Goal: Task Accomplishment & Management: Manage account settings

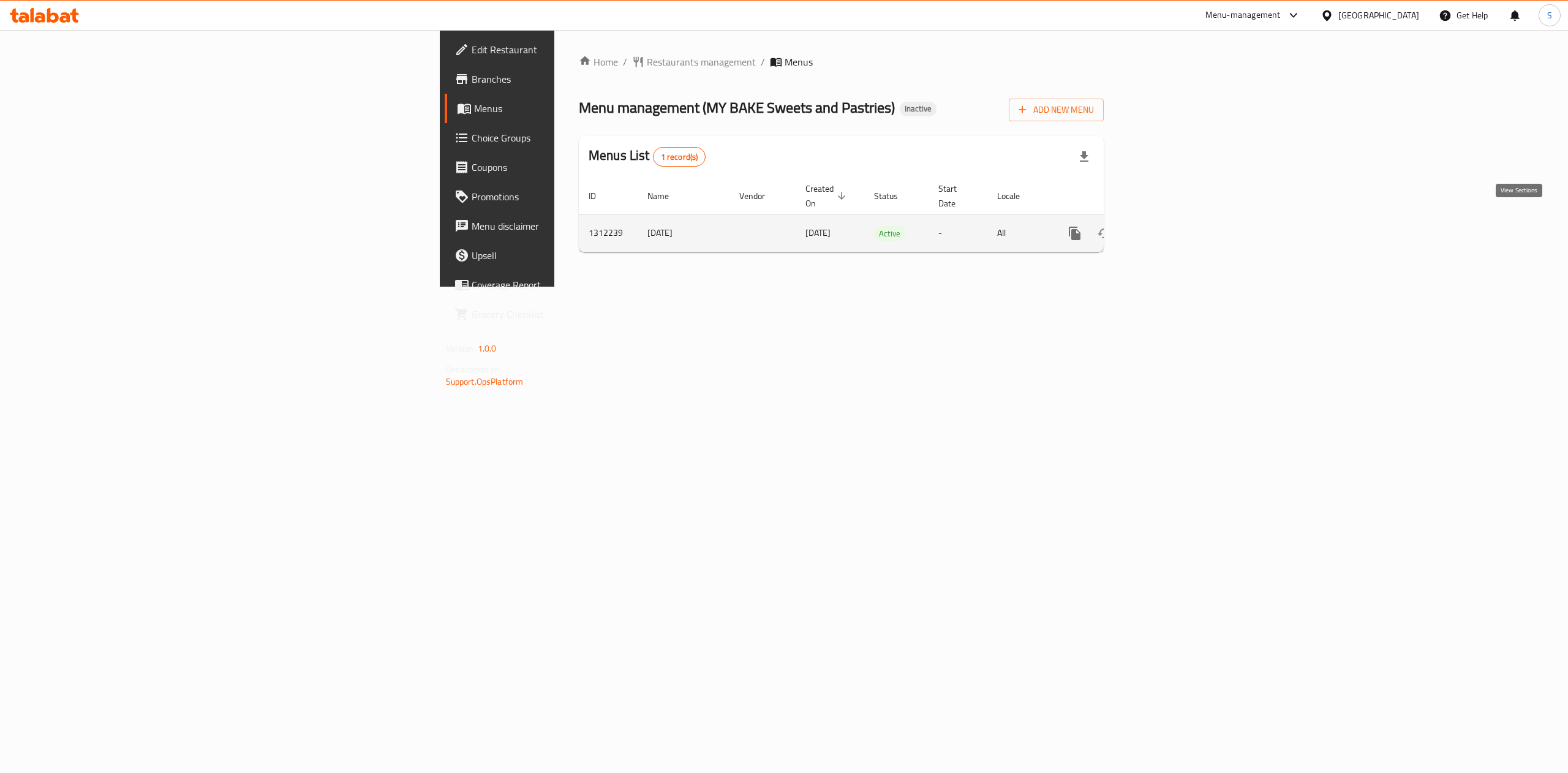
click at [1170, 226] on icon "enhanced table" at bounding box center [1162, 233] width 15 height 15
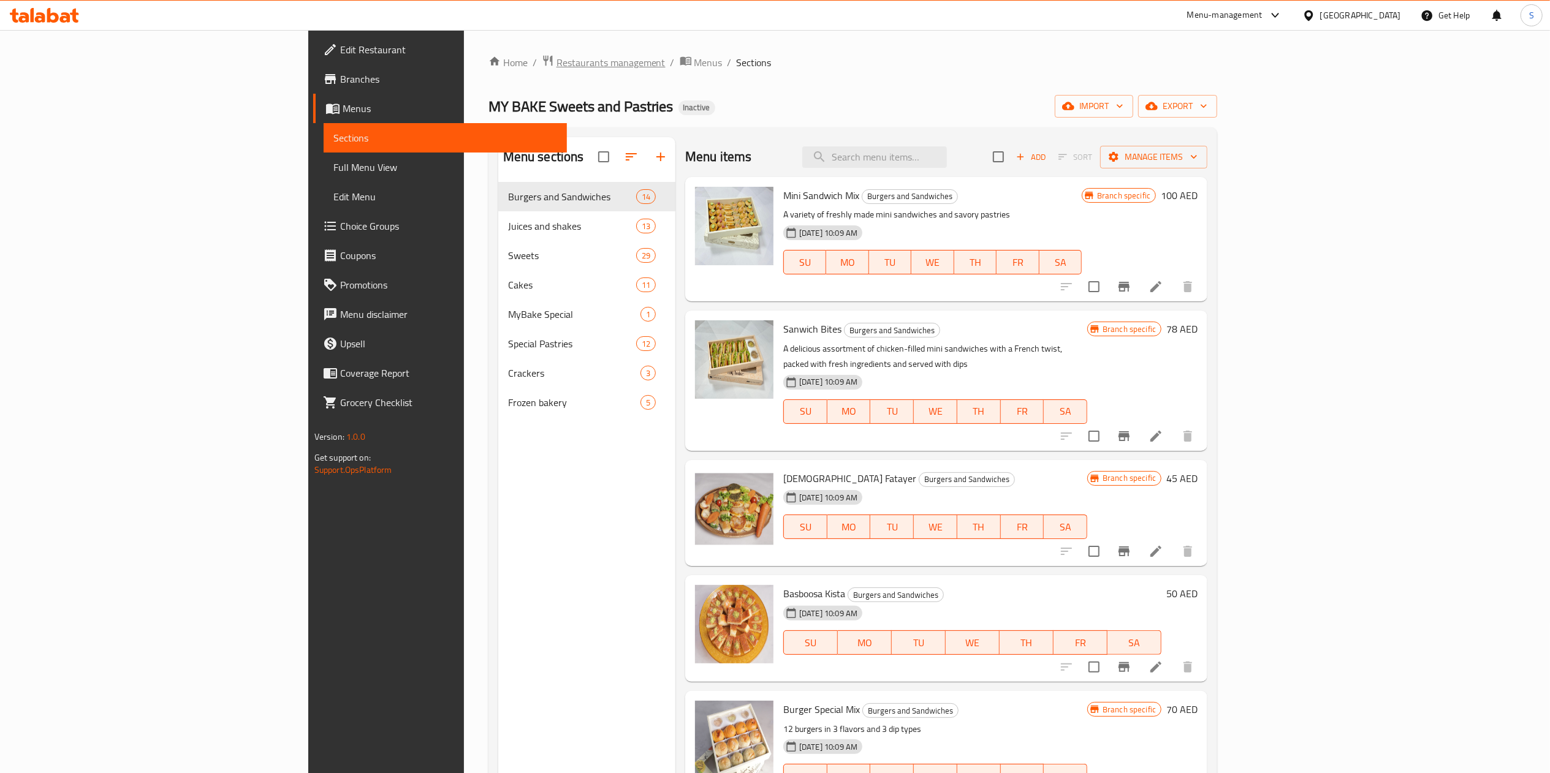
click at [556, 61] on span "Restaurants management" at bounding box center [610, 62] width 109 height 15
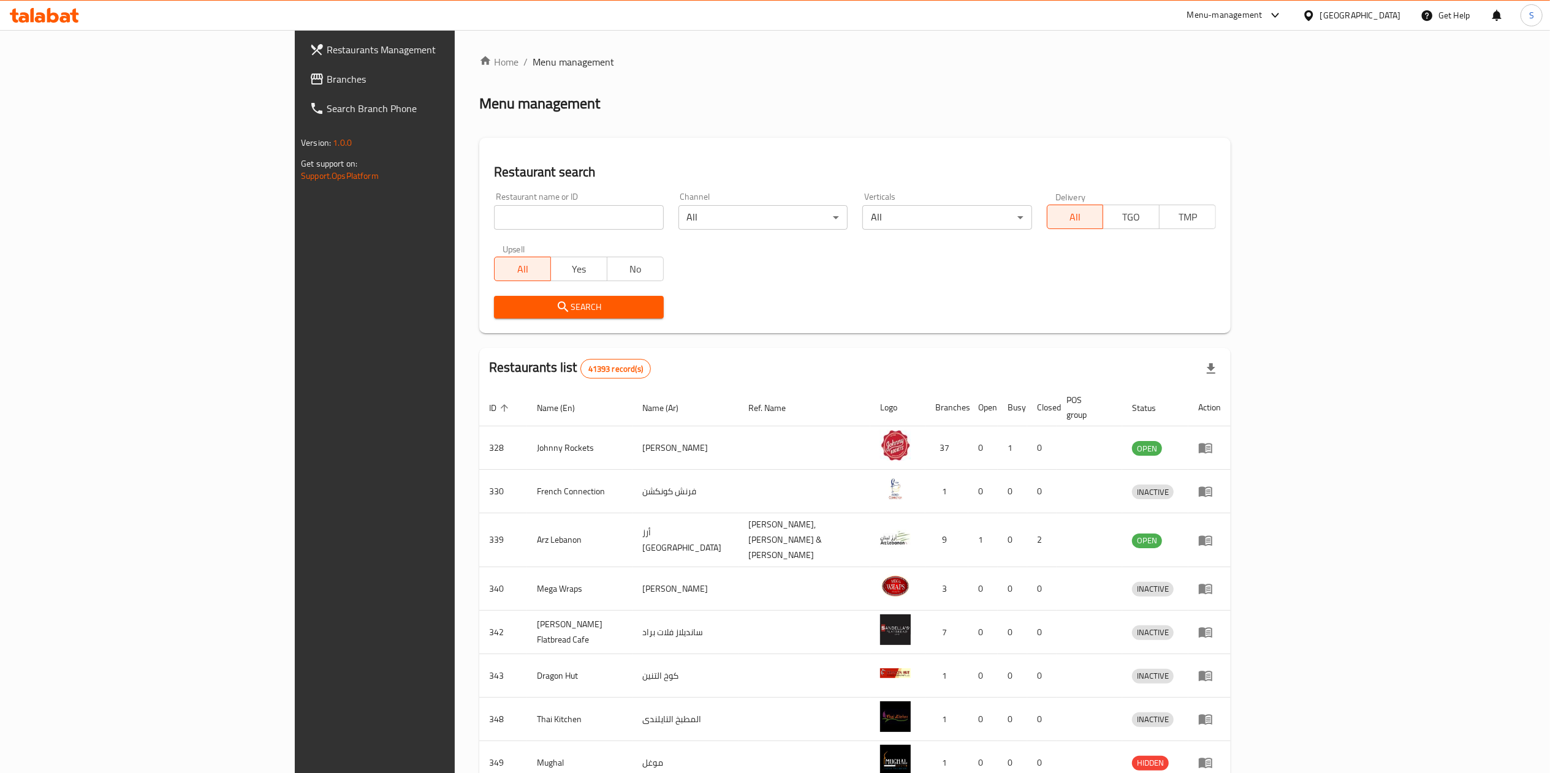
click at [479, 218] on div "Home / Menu management Menu management Restaurant search Restaurant name or ID …" at bounding box center [854, 484] width 751 height 859
click at [494, 218] on input "search" at bounding box center [578, 217] width 169 height 25
type input "[PERSON_NAME]"
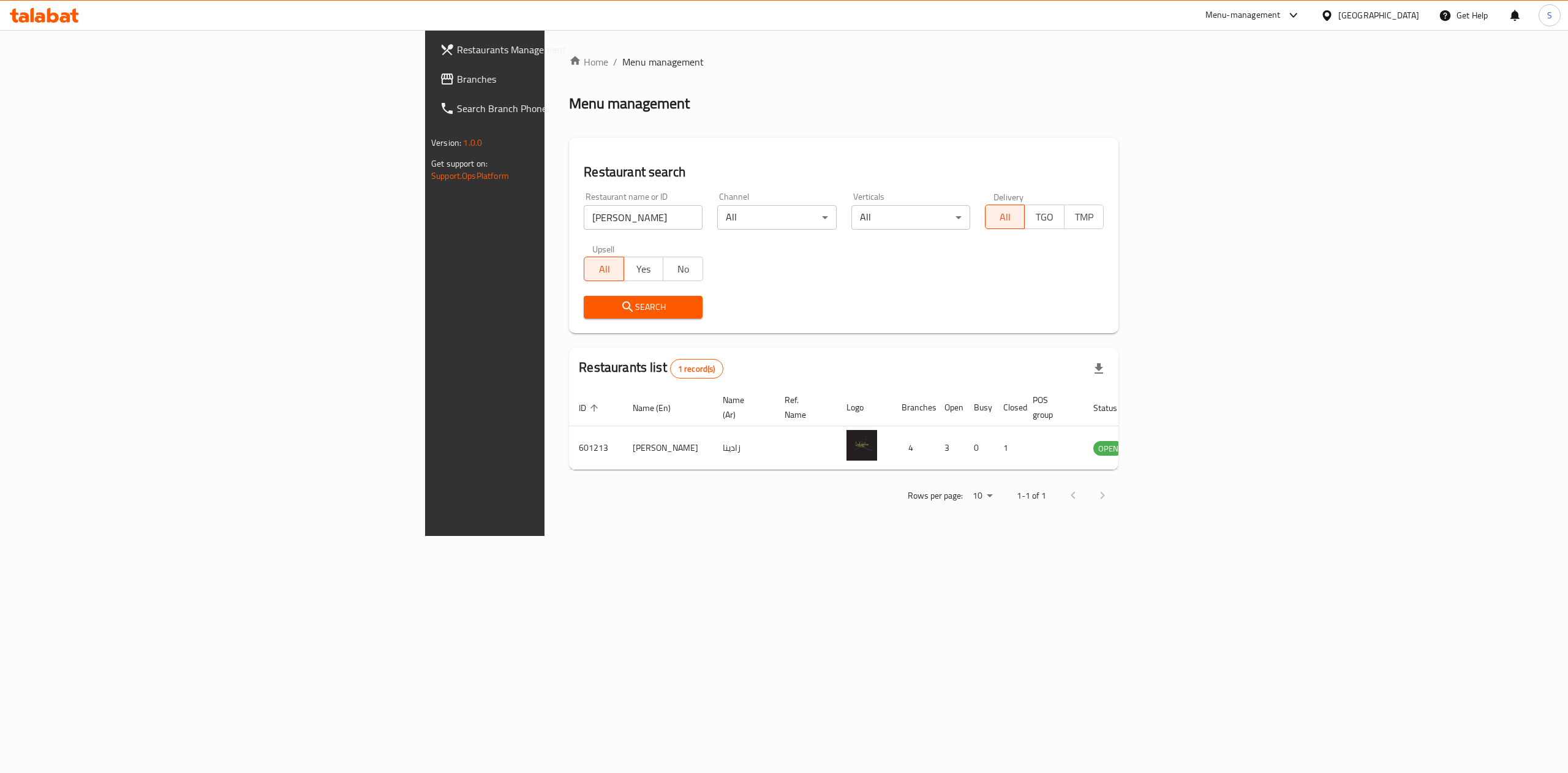
click at [1267, 17] on div "Menu-management" at bounding box center [1242, 15] width 75 height 15
click at [1169, 227] on div "Restaurant-Management" at bounding box center [1176, 230] width 96 height 13
